Goal: Information Seeking & Learning: Learn about a topic

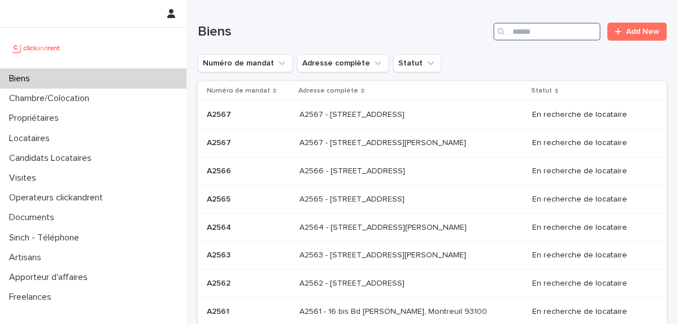
click at [551, 33] on input "Search" at bounding box center [546, 32] width 107 height 18
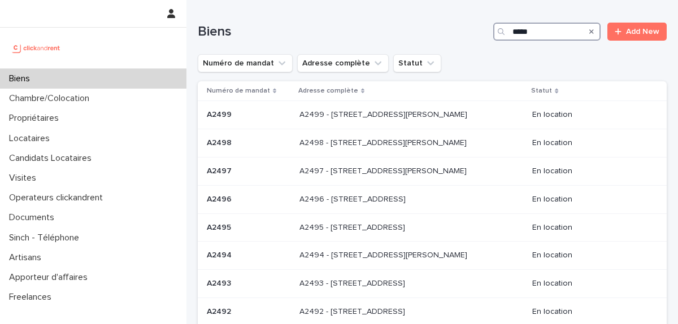
type input "*****"
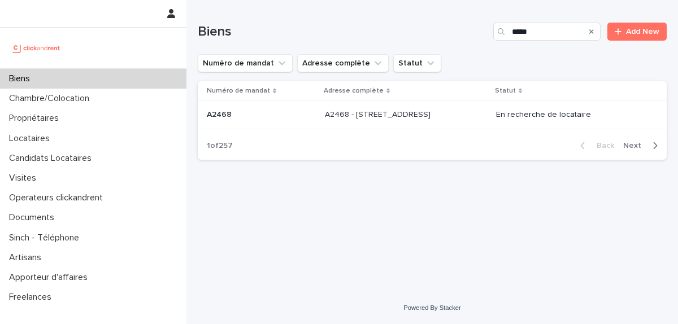
click at [426, 112] on p "A2468 - [STREET_ADDRESS]" at bounding box center [379, 114] width 108 height 12
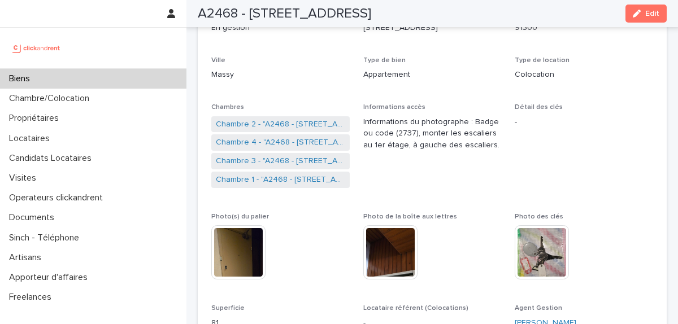
scroll to position [157, 0]
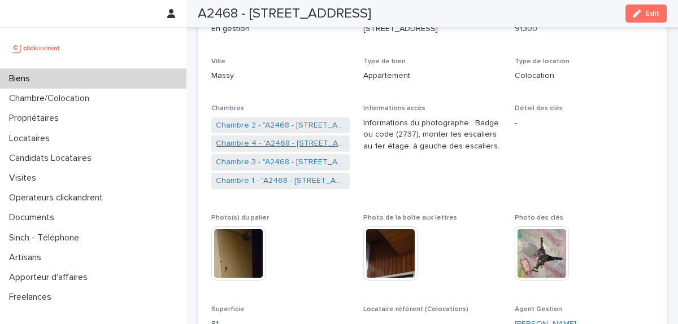
click at [288, 144] on link "Chambre 4 - "A2468 - 19 Avenue Nationale, Massy 91300"" at bounding box center [280, 144] width 129 height 12
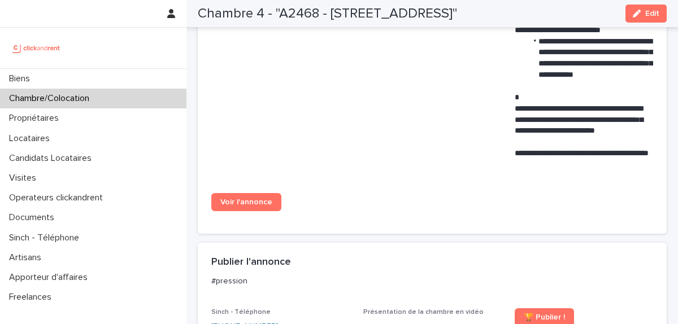
scroll to position [983, 0]
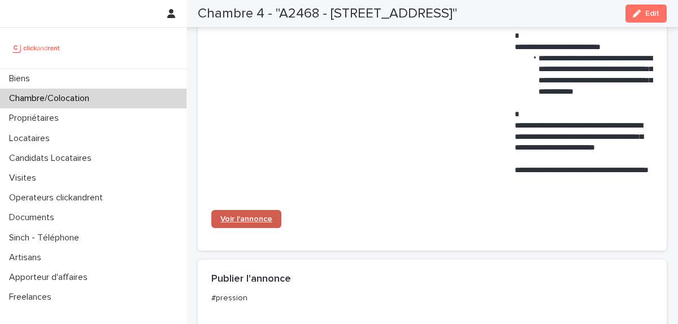
click at [226, 223] on span "Voir l'annonce" at bounding box center [246, 219] width 52 height 8
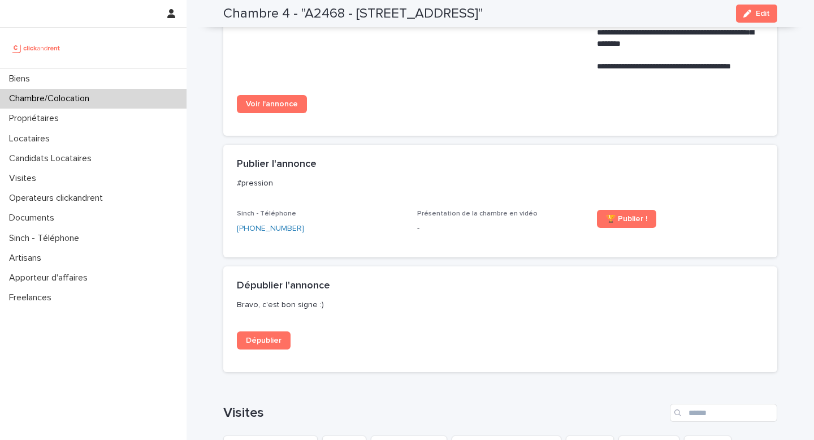
scroll to position [1017, 0]
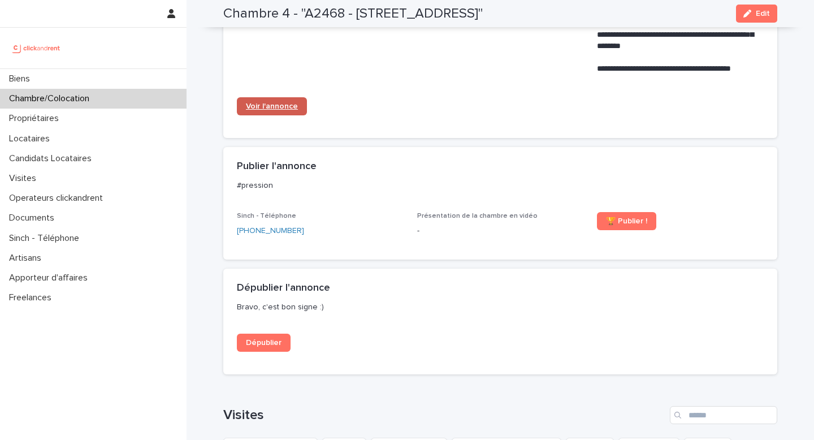
click at [271, 112] on link "Voir l'annonce" at bounding box center [272, 106] width 70 height 18
